Goal: Task Accomplishment & Management: Complete application form

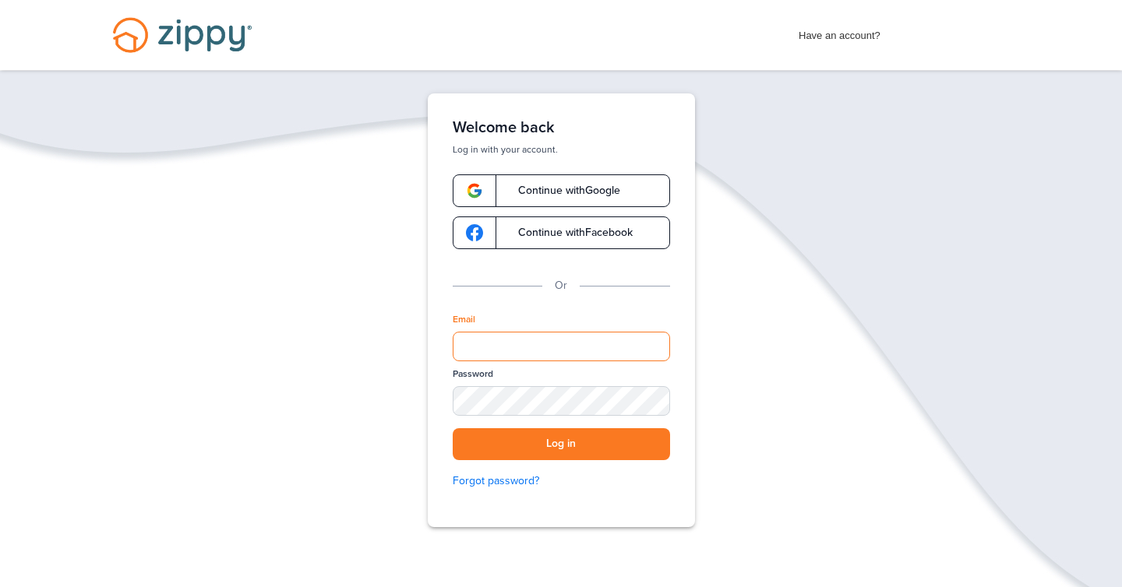
click at [520, 344] on input "Email" at bounding box center [561, 347] width 217 height 30
type input "**********"
click at [546, 423] on div "Password" at bounding box center [561, 398] width 217 height 61
click at [453, 429] on button "Log in" at bounding box center [561, 445] width 217 height 32
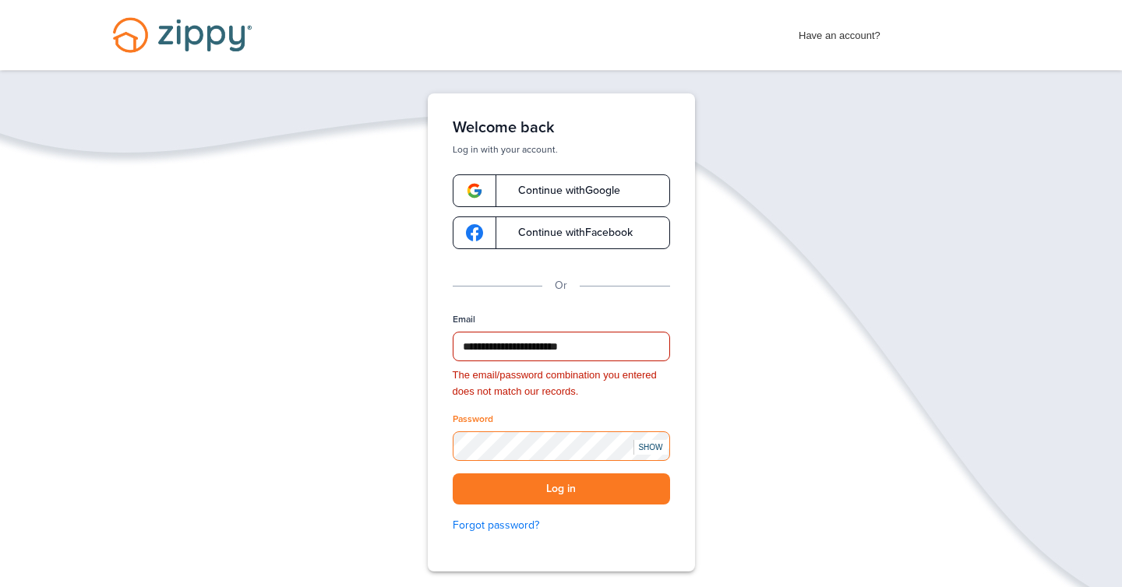
click at [453, 474] on button "Log in" at bounding box center [561, 490] width 217 height 32
click at [649, 446] on div "SHOW" at bounding box center [650, 447] width 34 height 15
click at [584, 486] on button "Log in" at bounding box center [561, 490] width 217 height 32
click at [574, 493] on button "Log in" at bounding box center [561, 490] width 217 height 32
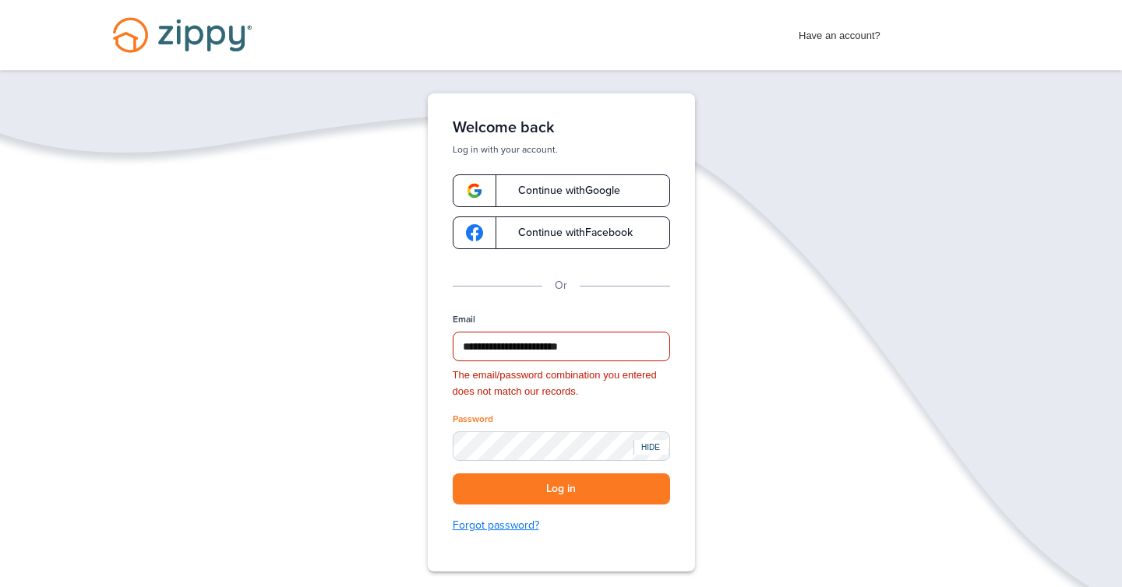
click at [486, 517] on link "Forgot password?" at bounding box center [561, 525] width 217 height 17
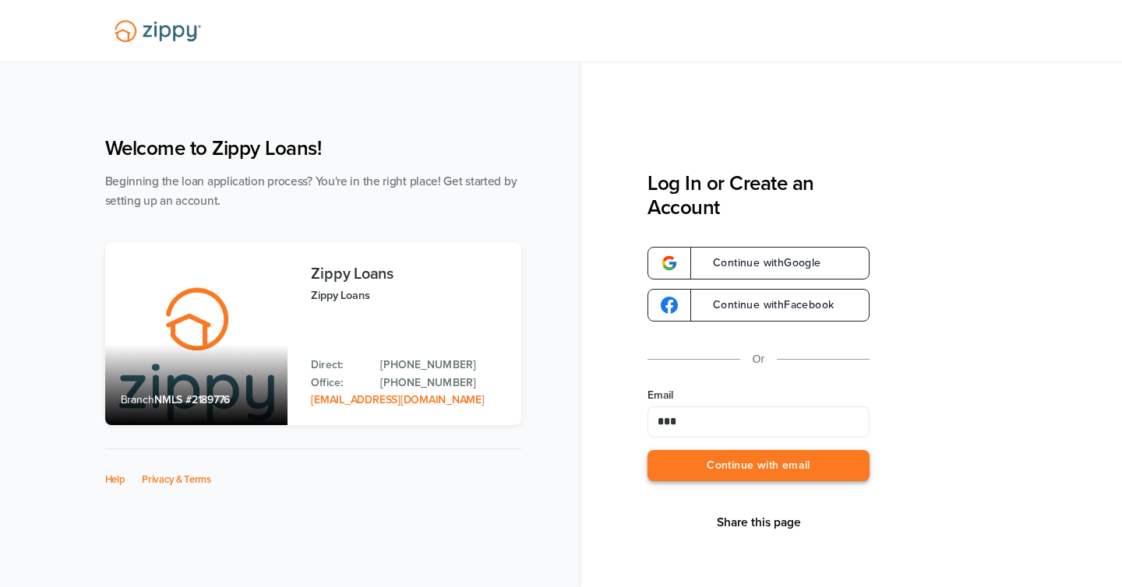
type input "**********"
click at [754, 463] on button "Continue with email" at bounding box center [758, 466] width 222 height 32
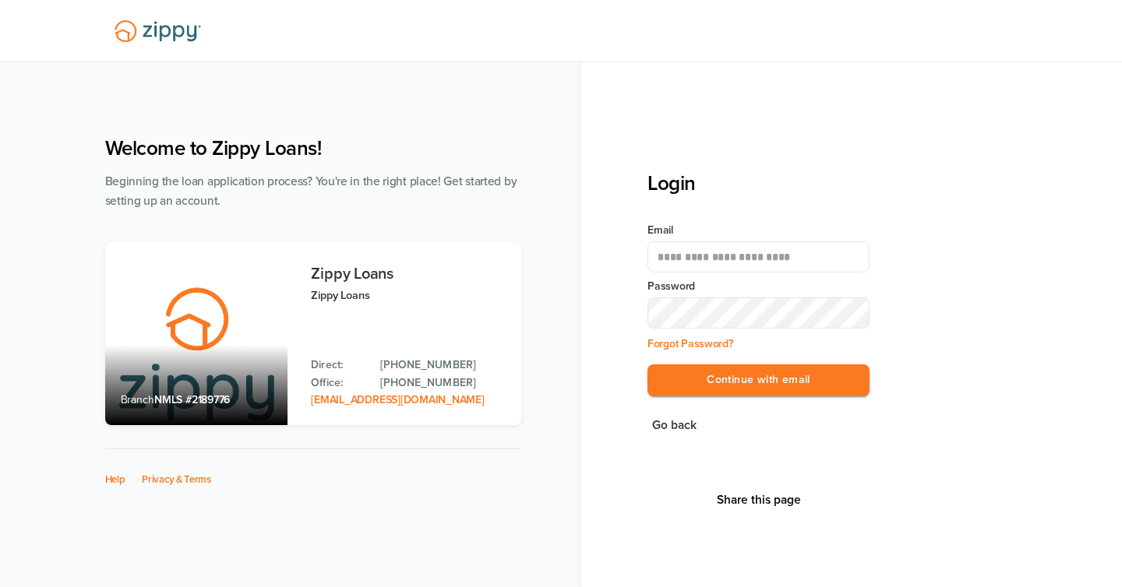
click at [589, 342] on div "**********" at bounding box center [851, 293] width 541 height 587
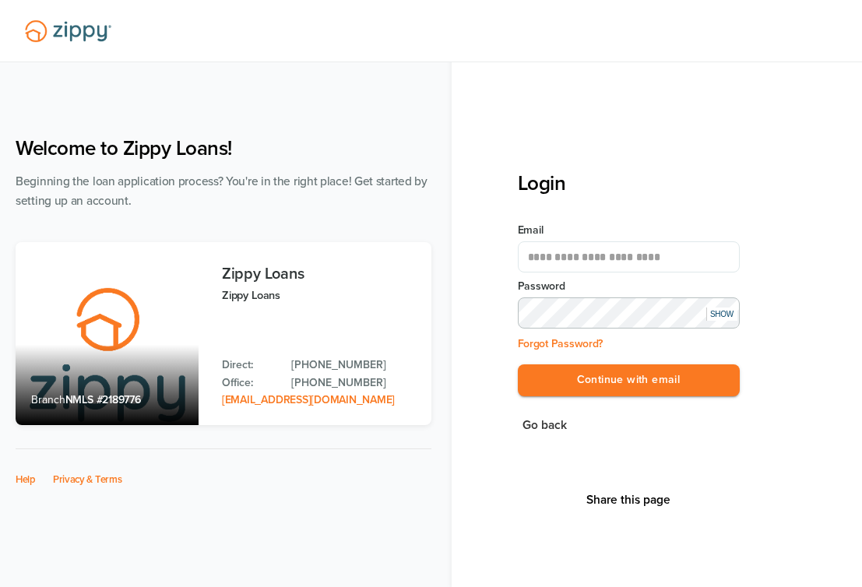
click at [518, 365] on button "Continue with email" at bounding box center [629, 381] width 222 height 32
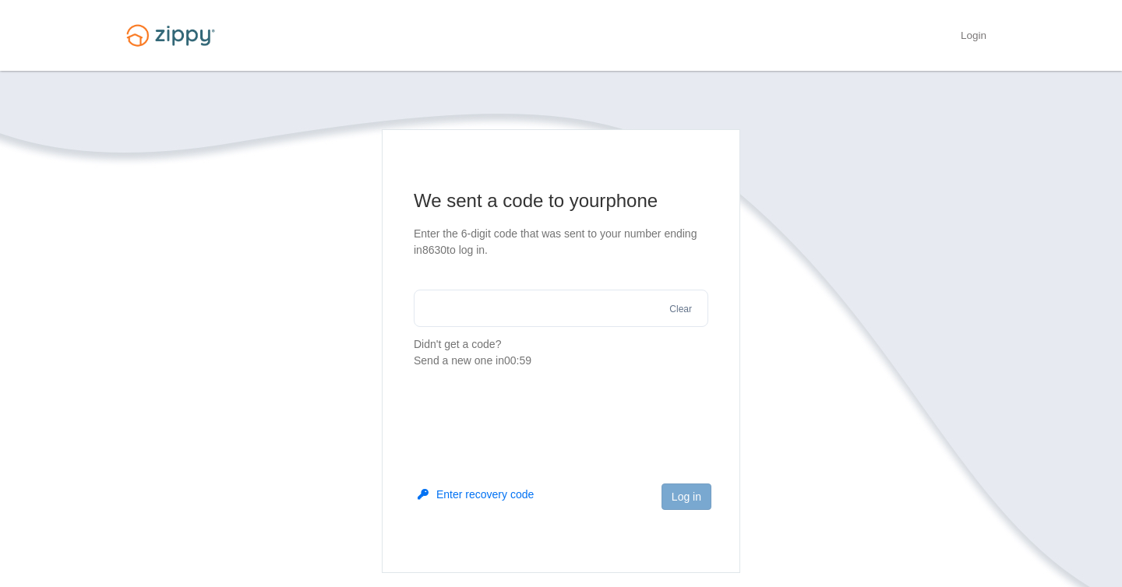
click at [537, 318] on input "text" at bounding box center [561, 308] width 295 height 37
type input "******"
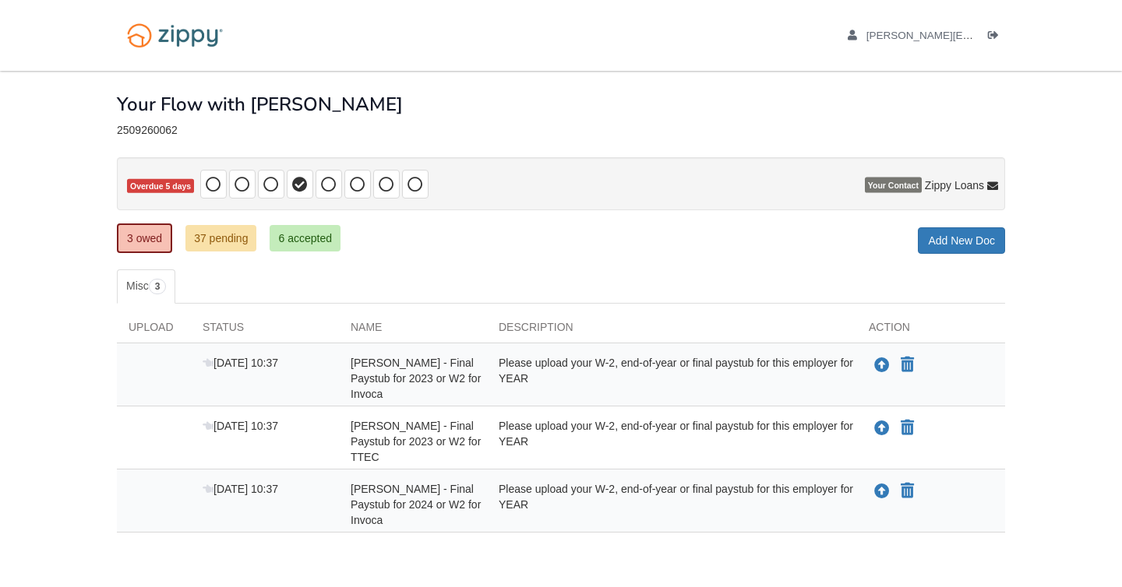
drag, startPoint x: 450, startPoint y: 503, endPoint x: 476, endPoint y: 515, distance: 29.3
click at [476, 515] on div "Jasmine Cisneros - Final Paystub for 2024 or W2 for Invoca" at bounding box center [413, 505] width 148 height 47
click at [447, 520] on div "[PERSON_NAME] - Final Paystub for 2024 or W2 for Invoca" at bounding box center [413, 505] width 148 height 47
drag, startPoint x: 446, startPoint y: 425, endPoint x: 469, endPoint y: 446, distance: 32.0
click at [471, 446] on span "[PERSON_NAME] - Final Paystub for 2023 or W2 for TTEC" at bounding box center [416, 442] width 130 height 44
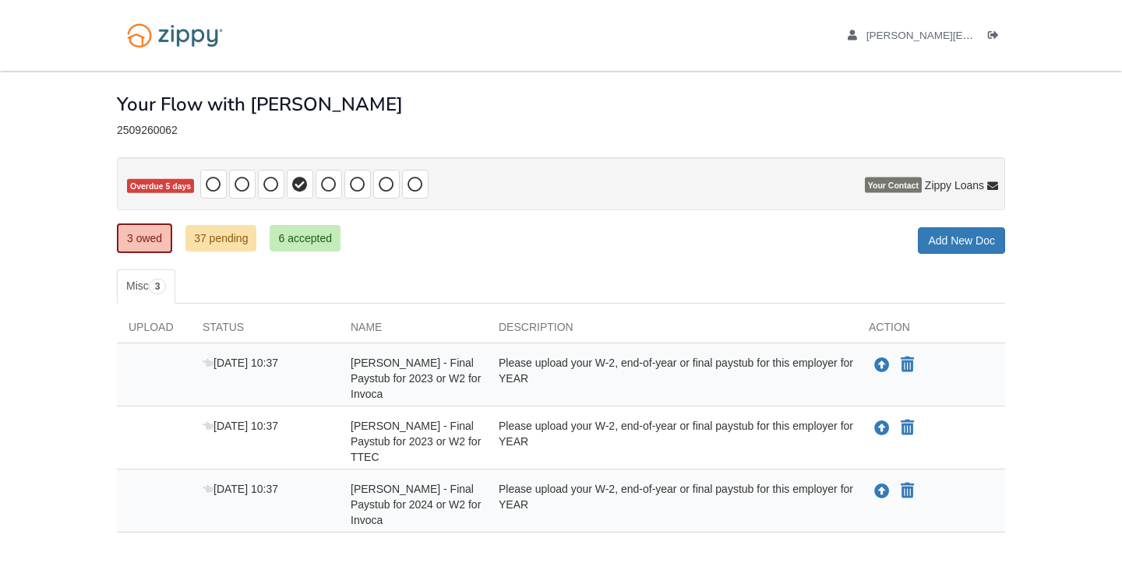
drag, startPoint x: 453, startPoint y: 425, endPoint x: 489, endPoint y: 452, distance: 45.2
click at [490, 452] on div "Oct 7 10:37 Jasmine Cisneros - Final Paystub for 2023 or W2 for TTEC Please upl…" at bounding box center [561, 441] width 888 height 47
click at [463, 456] on div "[PERSON_NAME] - Final Paystub for 2023 or W2 for TTEC" at bounding box center [413, 441] width 148 height 47
drag, startPoint x: 446, startPoint y: 362, endPoint x: 481, endPoint y: 390, distance: 44.3
click at [481, 390] on div "[PERSON_NAME] - Final Paystub for 2023 or W2 for Invoca" at bounding box center [413, 378] width 148 height 47
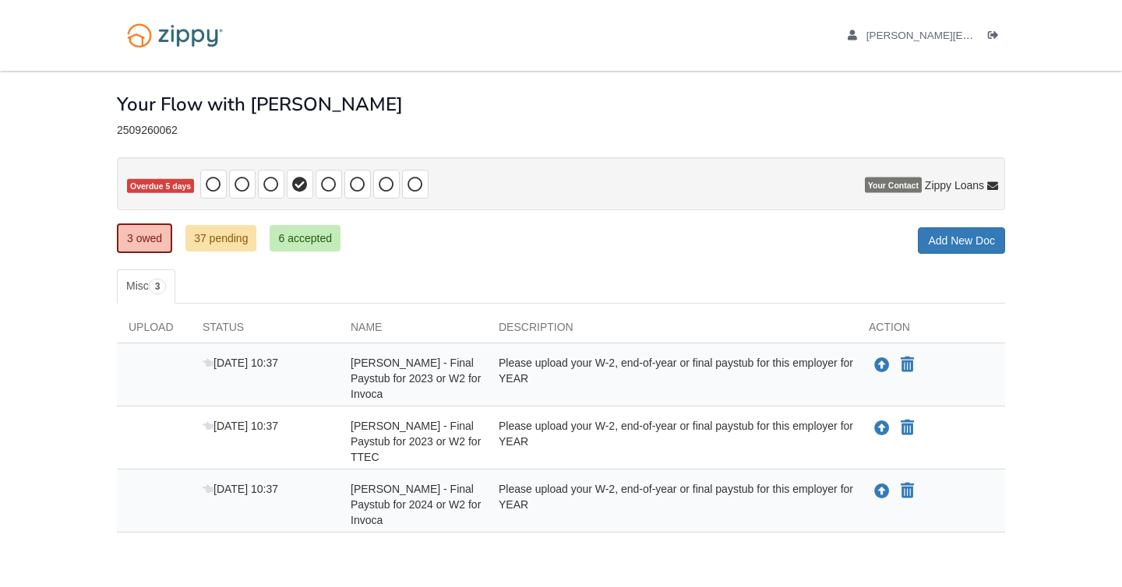
click at [481, 390] on div "[PERSON_NAME] - Final Paystub for 2023 or W2 for Invoca" at bounding box center [413, 378] width 148 height 47
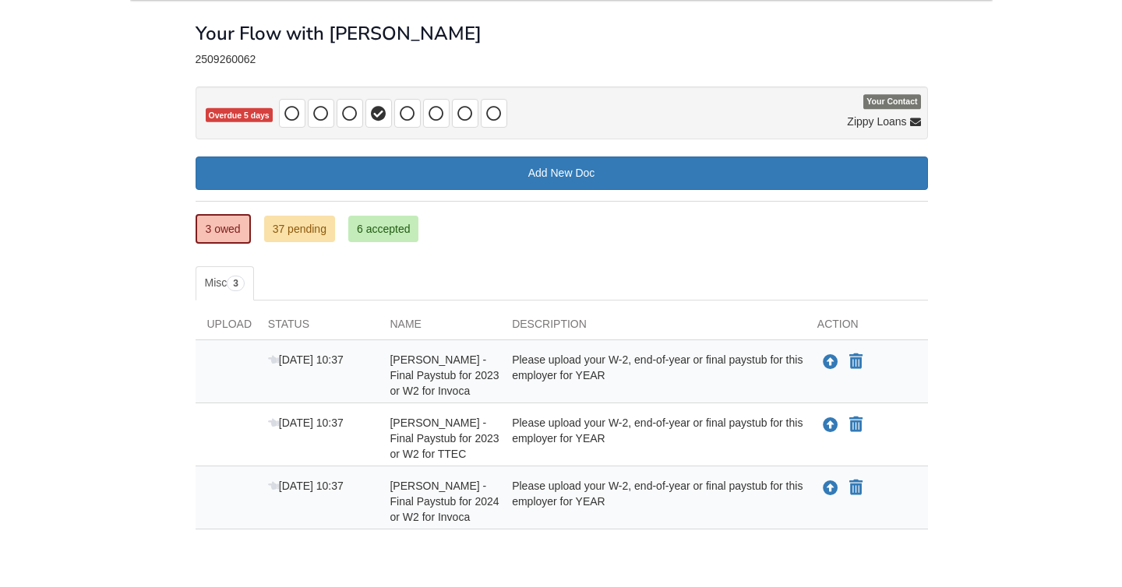
scroll to position [62, 0]
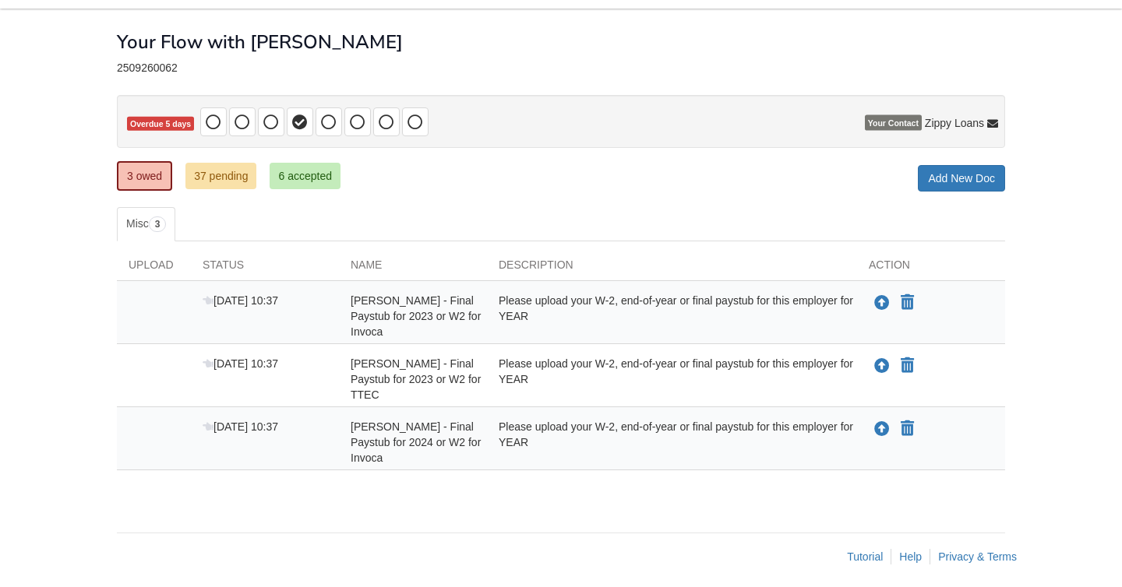
click at [491, 222] on ul "Misc 3" at bounding box center [561, 224] width 888 height 34
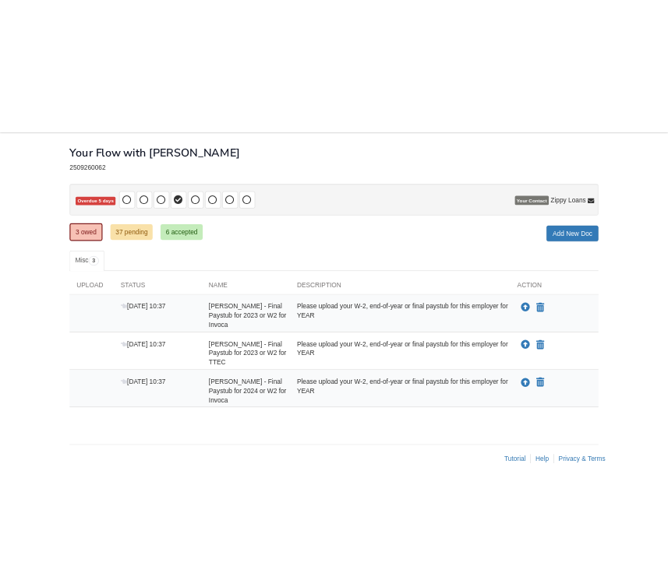
scroll to position [0, 0]
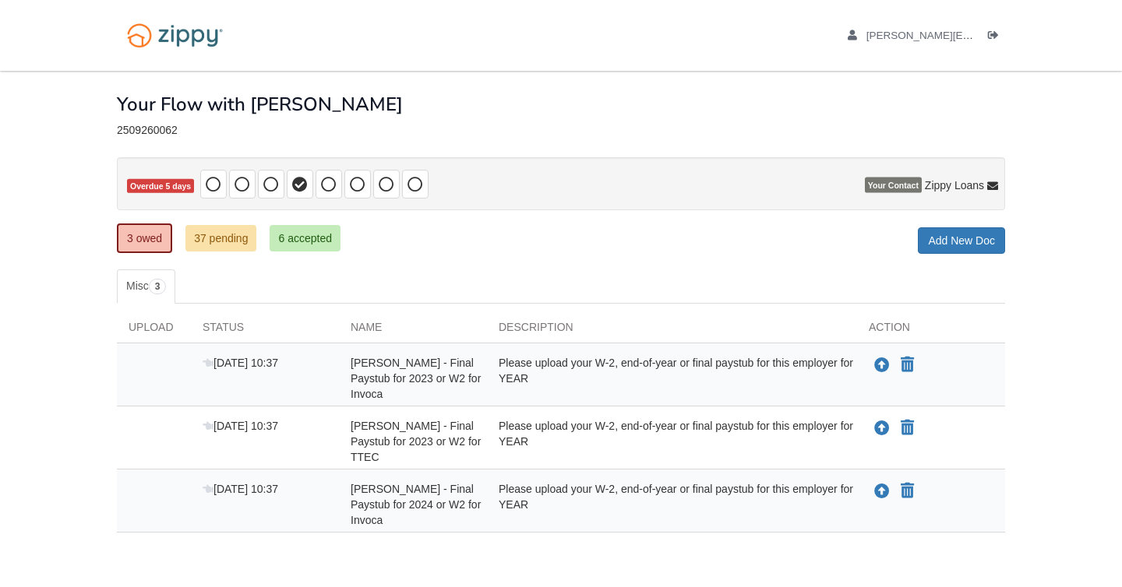
click at [485, 97] on div "Your Flow with [PERSON_NAME]" at bounding box center [561, 93] width 888 height 44
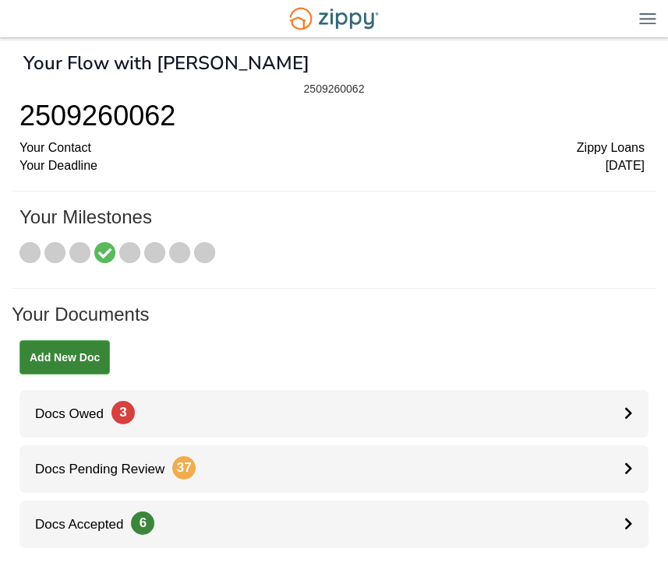
click at [263, 323] on h1 "Your Documents" at bounding box center [334, 323] width 644 height 36
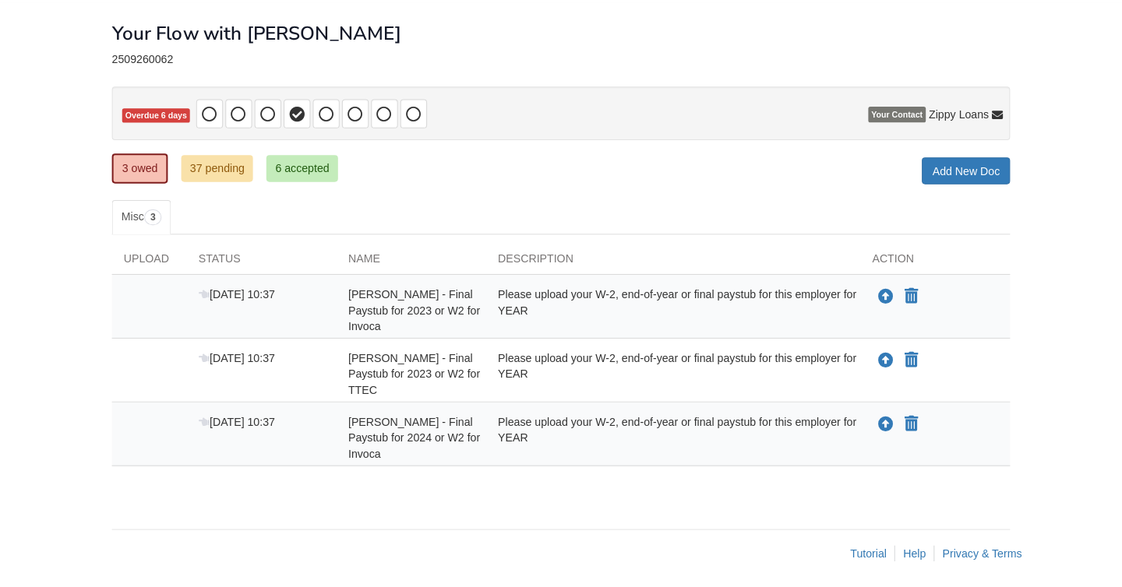
scroll to position [70, 0]
